Goal: Check status

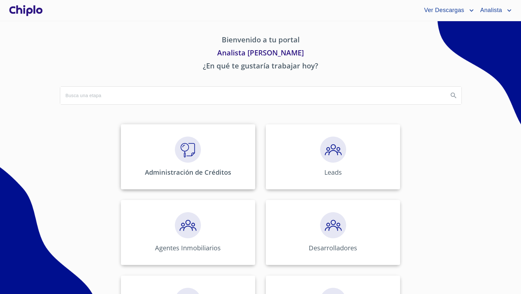
click at [184, 143] on img at bounding box center [188, 149] width 26 height 26
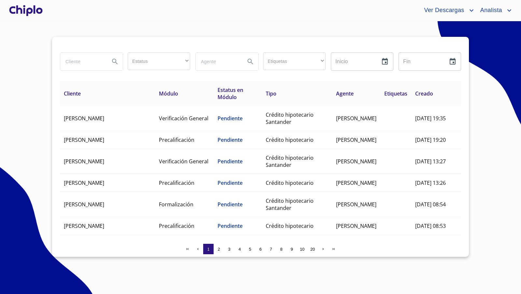
click at [82, 63] on input "search" at bounding box center [82, 62] width 44 height 18
type input "LIBENETT"
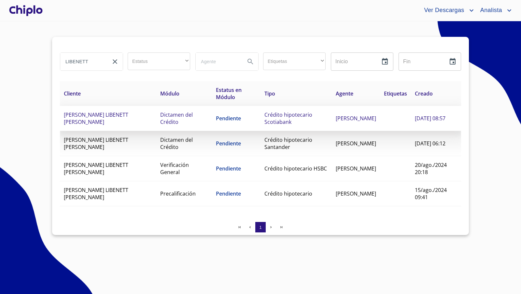
click at [215, 123] on td "Pendiente" at bounding box center [236, 118] width 49 height 25
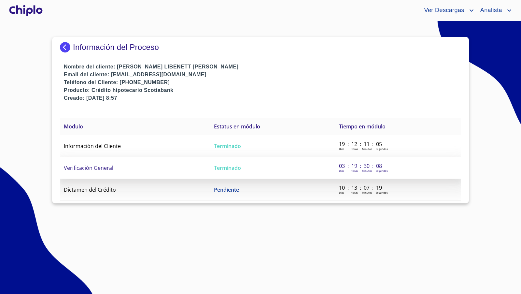
click at [128, 169] on td "Verificación General" at bounding box center [135, 168] width 150 height 22
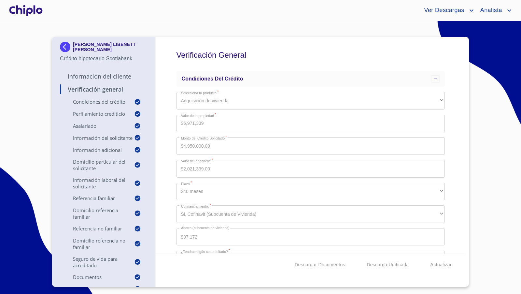
click at [453, 191] on div "Verificación General Condiciones del Crédito Selecciona tu producto   * Adquisi…" at bounding box center [311, 145] width 310 height 217
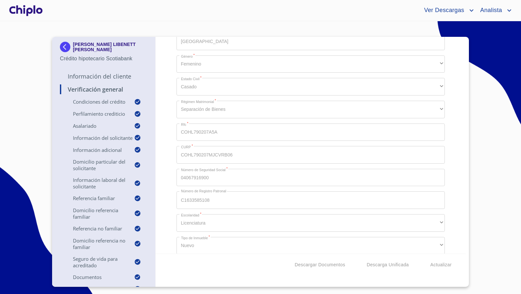
scroll to position [751, 0]
click at [169, 185] on div "Verificación General Condiciones del Crédito Selecciona tu producto   * Adquisi…" at bounding box center [311, 145] width 310 height 217
click at [176, 201] on div "Verificación General Condiciones del Crédito Selecciona tu producto   * Adquisi…" at bounding box center [311, 145] width 310 height 217
click at [165, 184] on div "Verificación General Condiciones del Crédito Selecciona tu producto   * Adquisi…" at bounding box center [311, 145] width 310 height 217
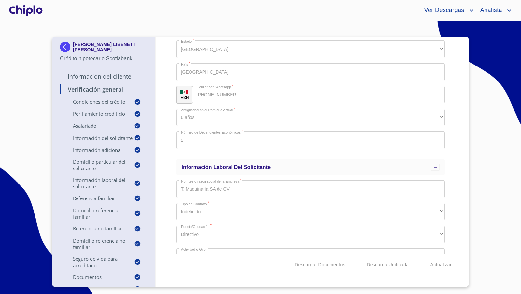
scroll to position [1317, 0]
click at [161, 169] on div "Verificación General Condiciones del Crédito Selecciona tu producto   * Adquisi…" at bounding box center [311, 145] width 310 height 217
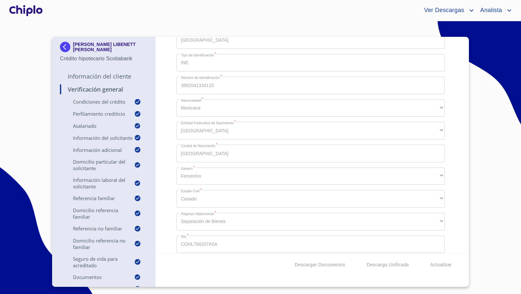
scroll to position [636, 0]
click at [169, 193] on div "Verificación General Condiciones del Crédito Selecciona tu producto   * Adquisi…" at bounding box center [311, 145] width 310 height 217
click at [169, 161] on div "Verificación General Condiciones del Crédito Selecciona tu producto   * Adquisi…" at bounding box center [311, 145] width 310 height 217
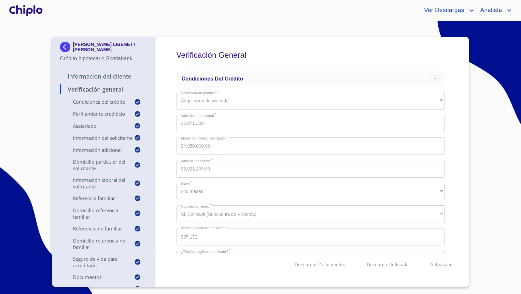
scroll to position [5, 0]
